Goal: Task Accomplishment & Management: Manage account settings

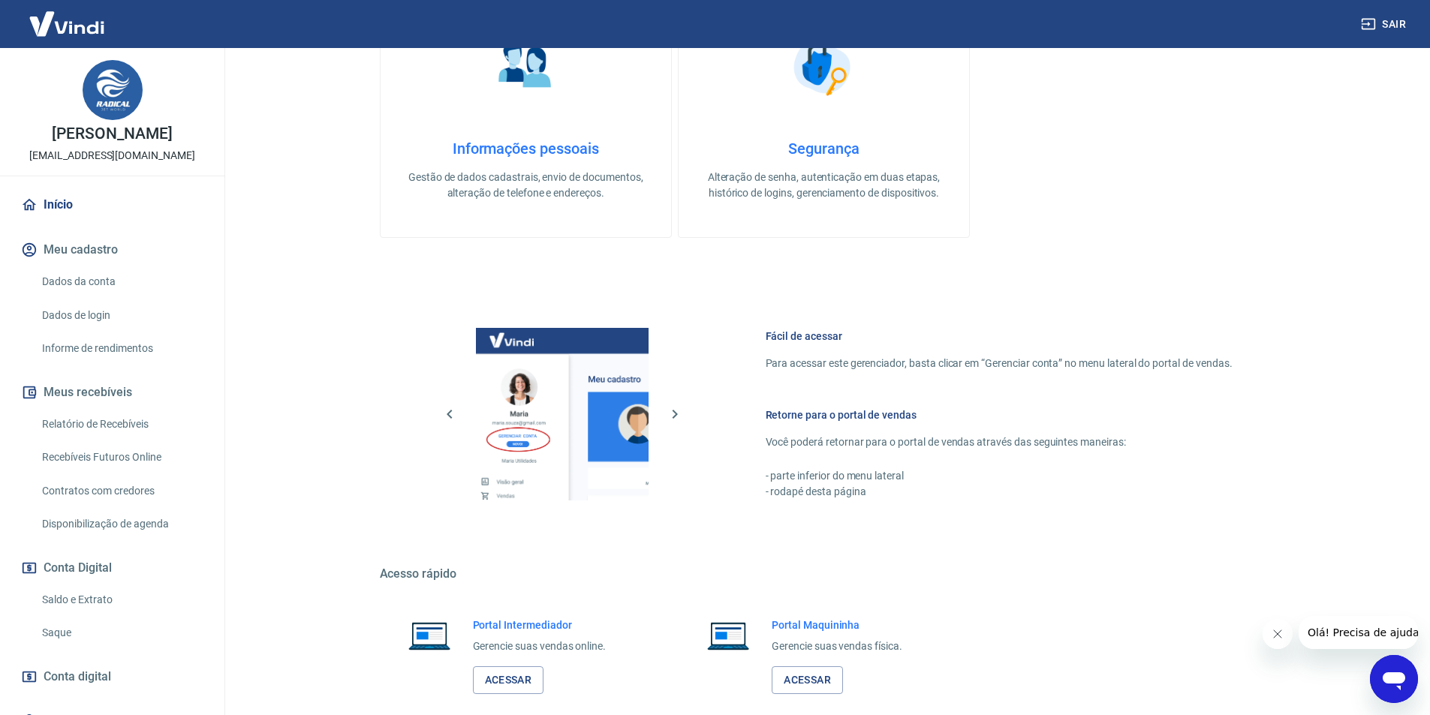
scroll to position [455, 0]
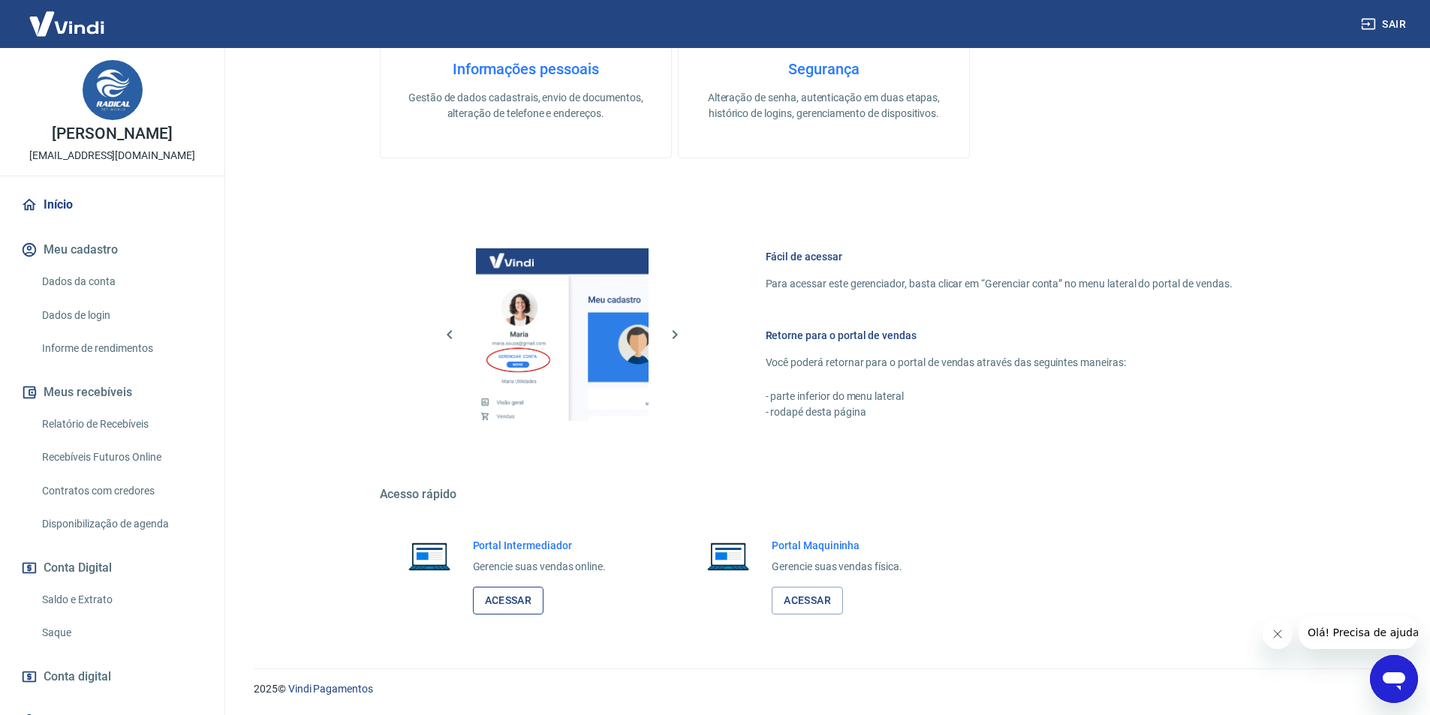
click at [505, 603] on link "Acessar" at bounding box center [508, 601] width 71 height 28
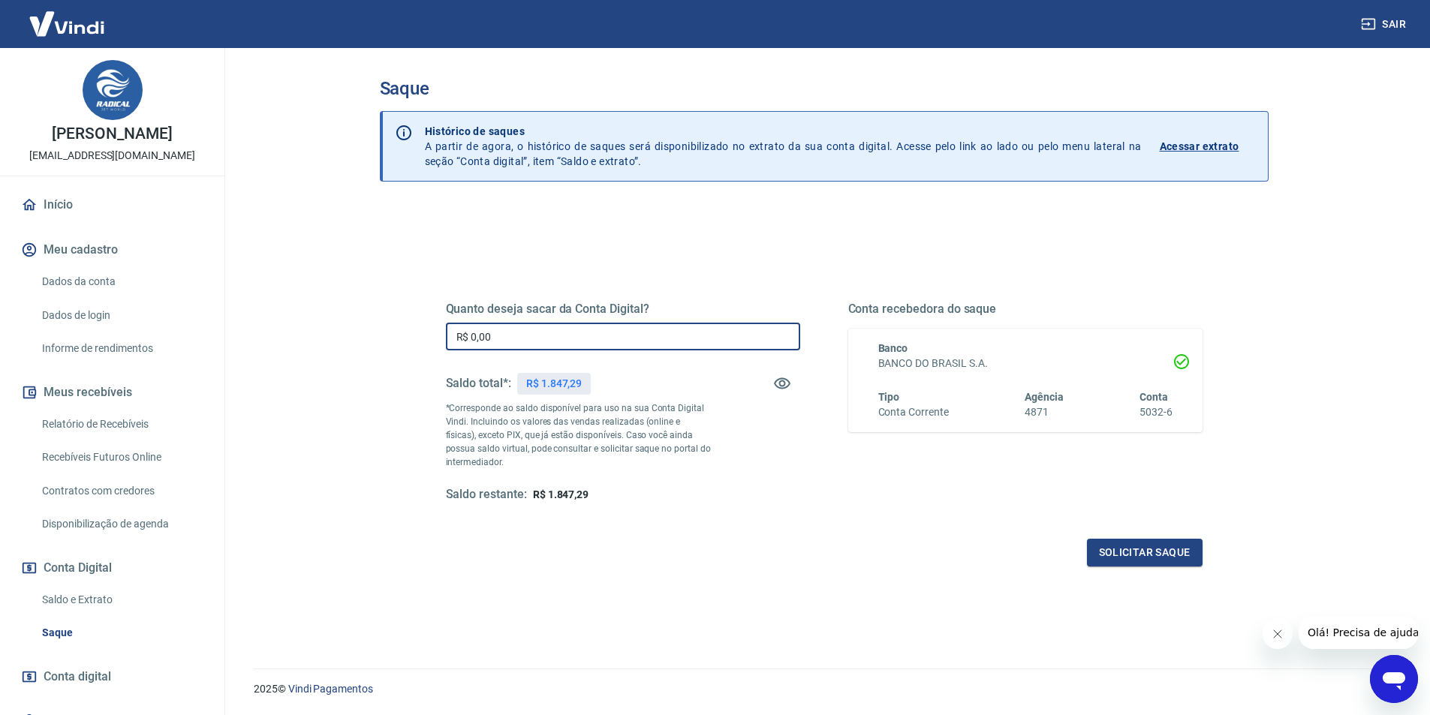
drag, startPoint x: 518, startPoint y: 330, endPoint x: 288, endPoint y: 262, distance: 239.6
click at [299, 353] on main "Saque Histórico de saques A partir de agora, o histórico de saques será disponi…" at bounding box center [824, 381] width 1212 height 667
type input "R$ 1.847,29"
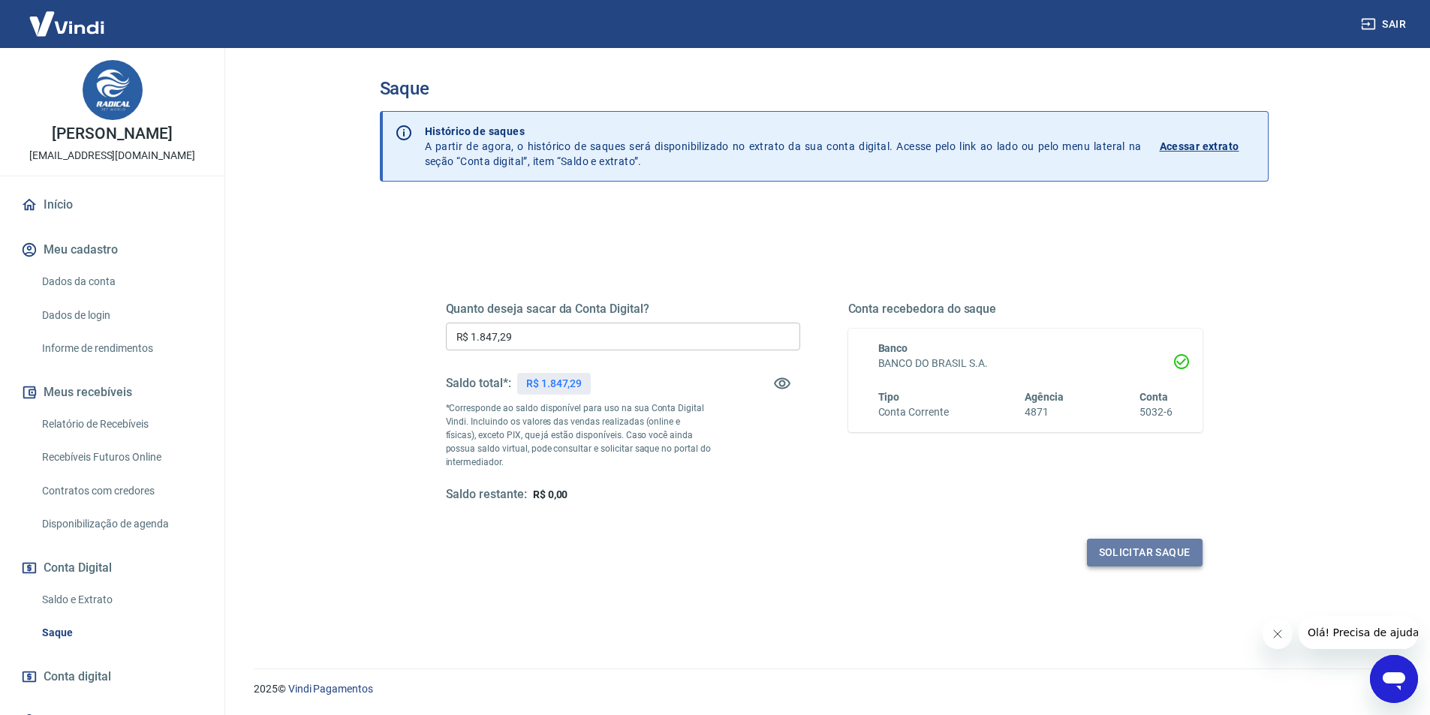
click at [1150, 550] on button "Solicitar saque" at bounding box center [1145, 553] width 116 height 28
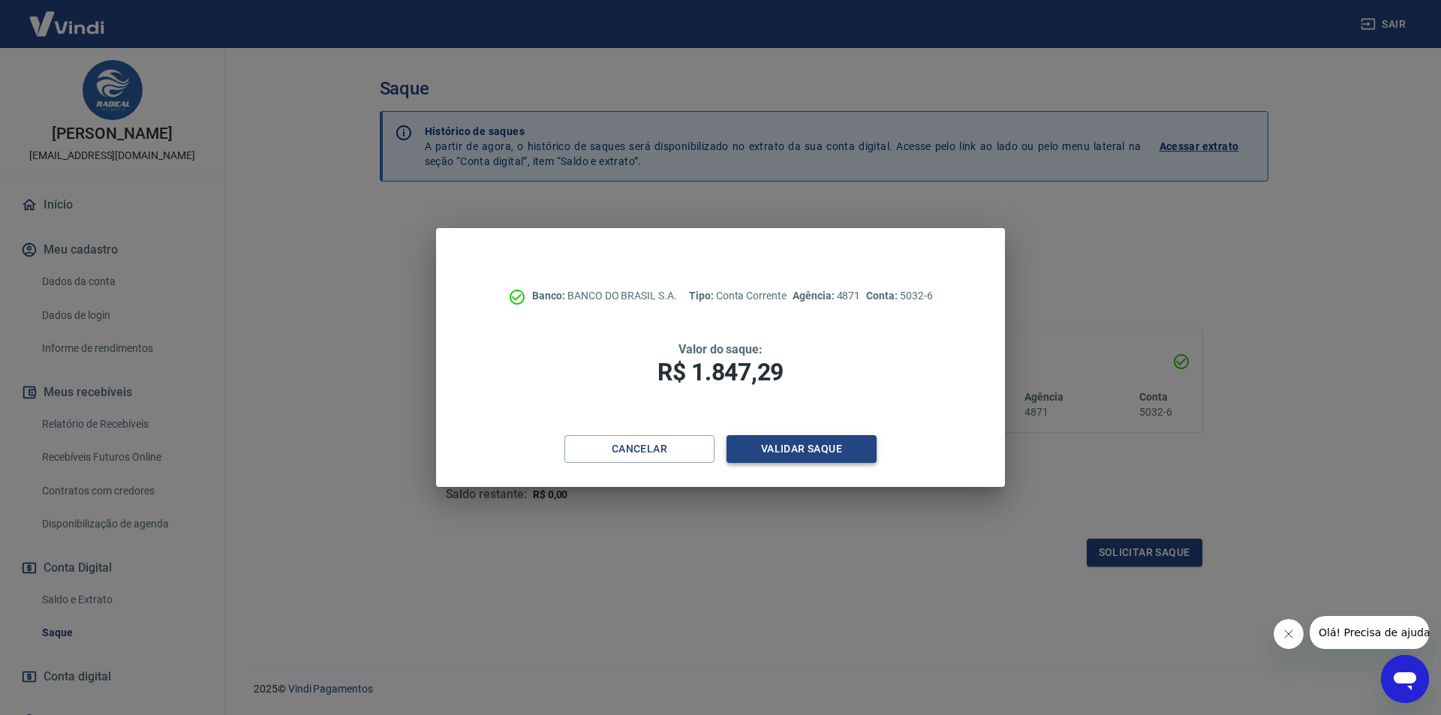
click at [758, 451] on button "Validar saque" at bounding box center [801, 449] width 150 height 28
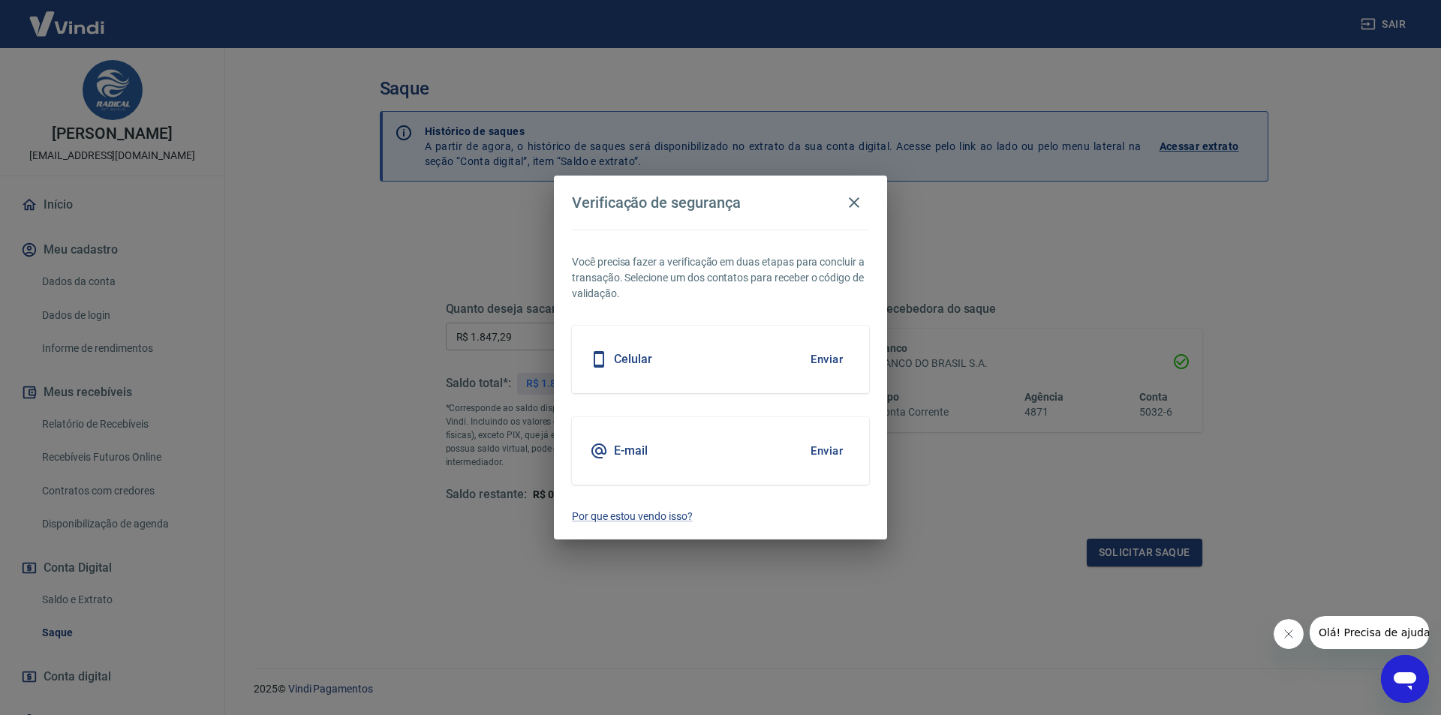
click at [816, 365] on button "Enviar" at bounding box center [826, 360] width 49 height 32
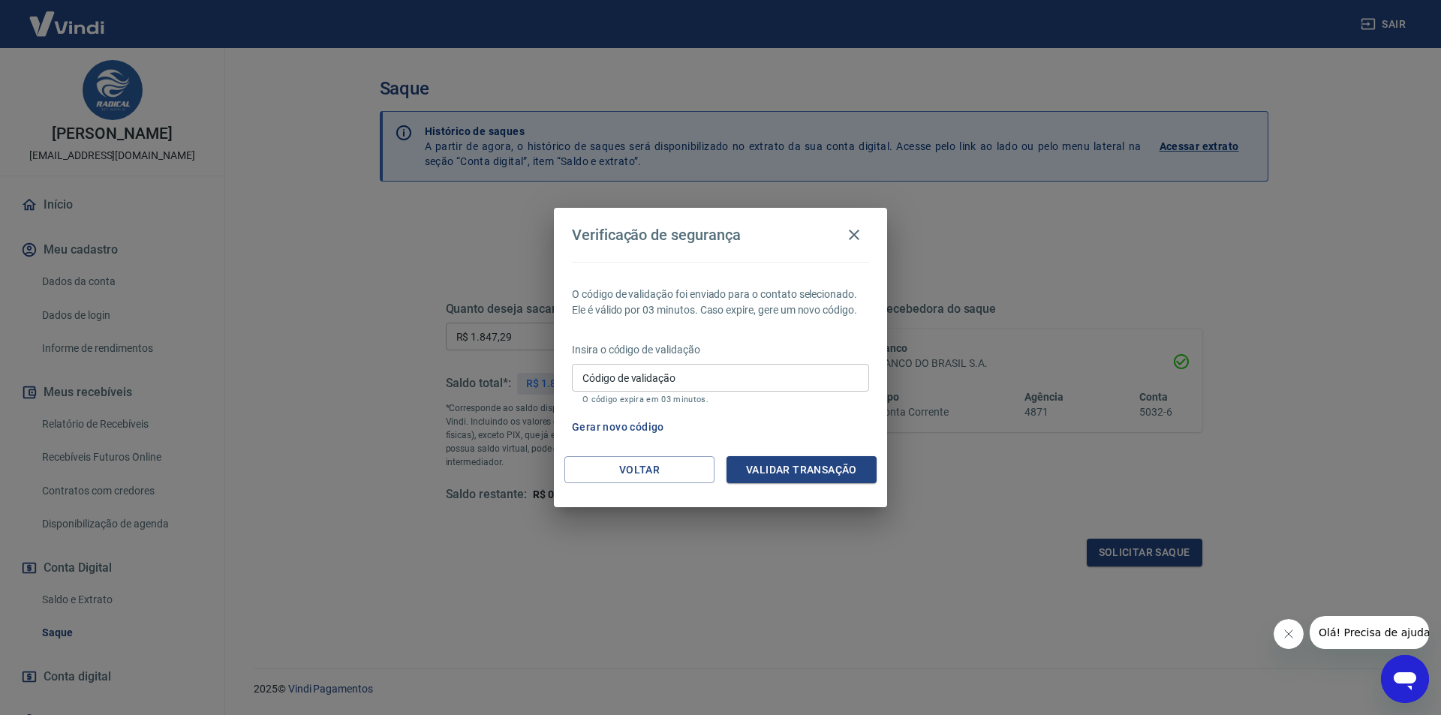
drag, startPoint x: 690, startPoint y: 386, endPoint x: 696, endPoint y: 344, distance: 43.2
click at [693, 368] on input "Código de validação" at bounding box center [720, 378] width 297 height 28
type input "462212"
click at [797, 467] on button "Validar transação" at bounding box center [801, 470] width 150 height 28
